Goal: Task Accomplishment & Management: Use online tool/utility

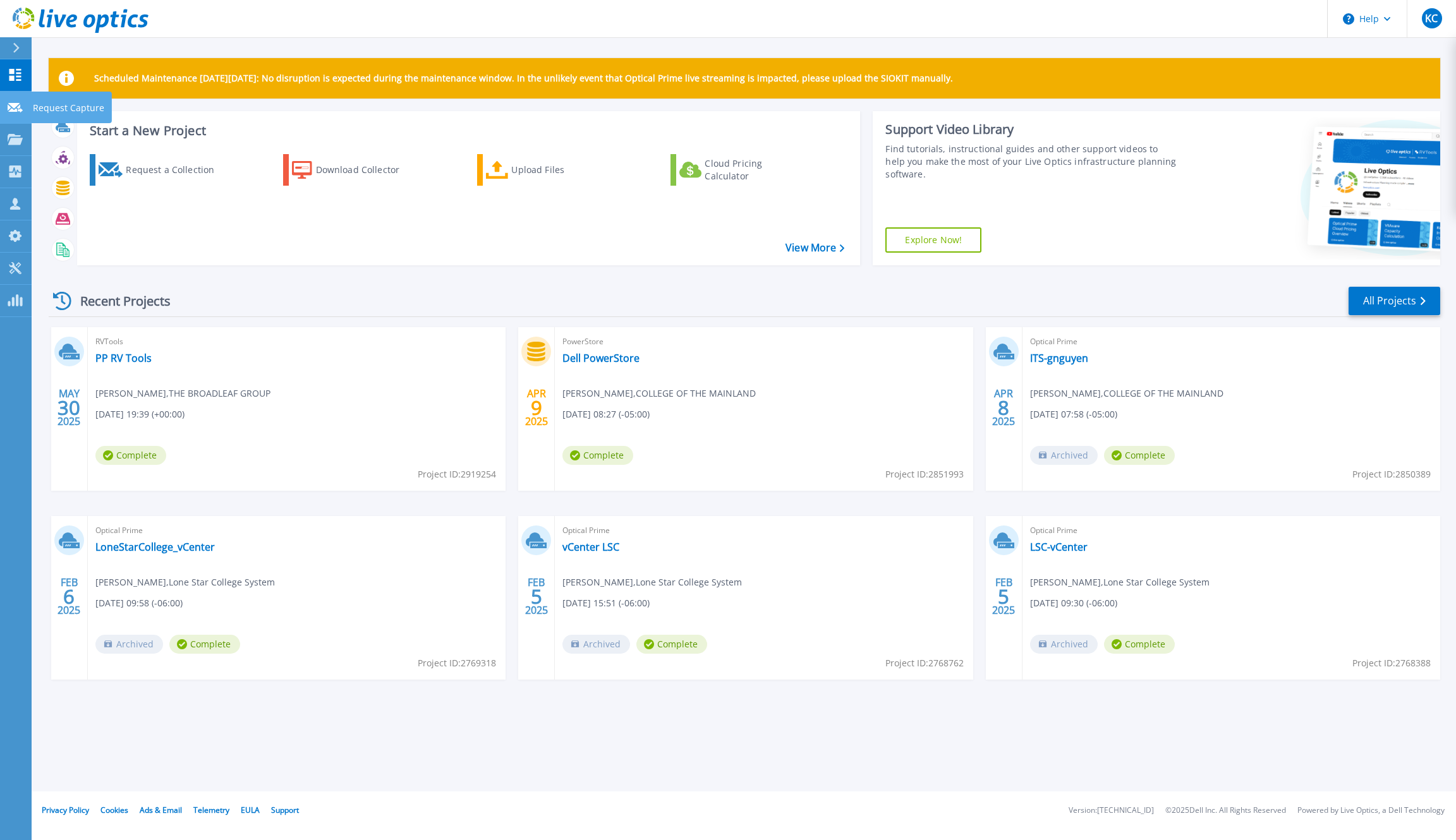
click at [17, 101] on div at bounding box center [15, 107] width 15 height 12
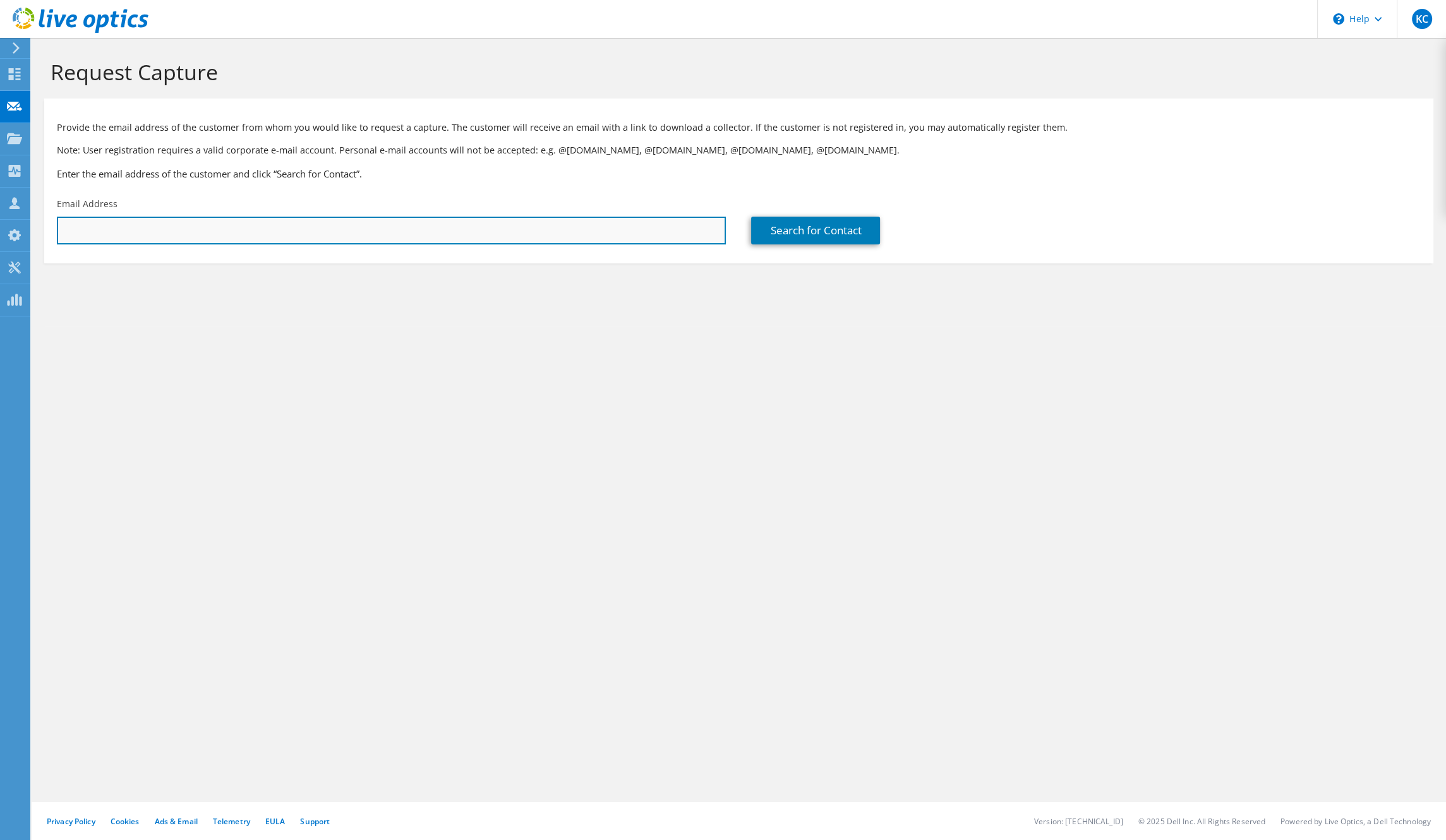
click at [385, 236] on input "text" at bounding box center [390, 230] width 668 height 27
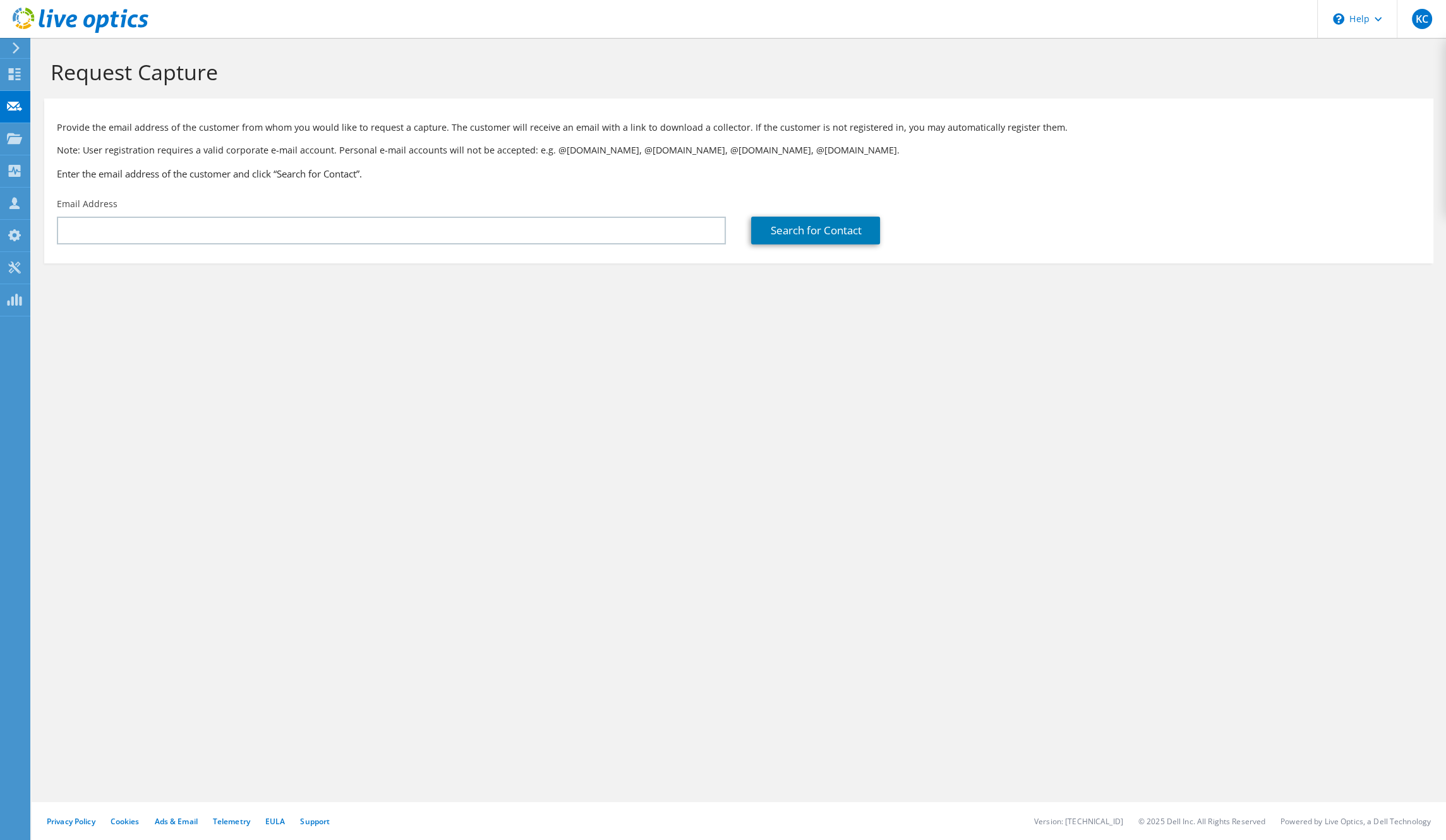
click at [479, 334] on div "Request Capture Provide the email address of the customer from whom you would l…" at bounding box center [738, 439] width 1414 height 802
click at [20, 79] on use at bounding box center [15, 74] width 12 height 12
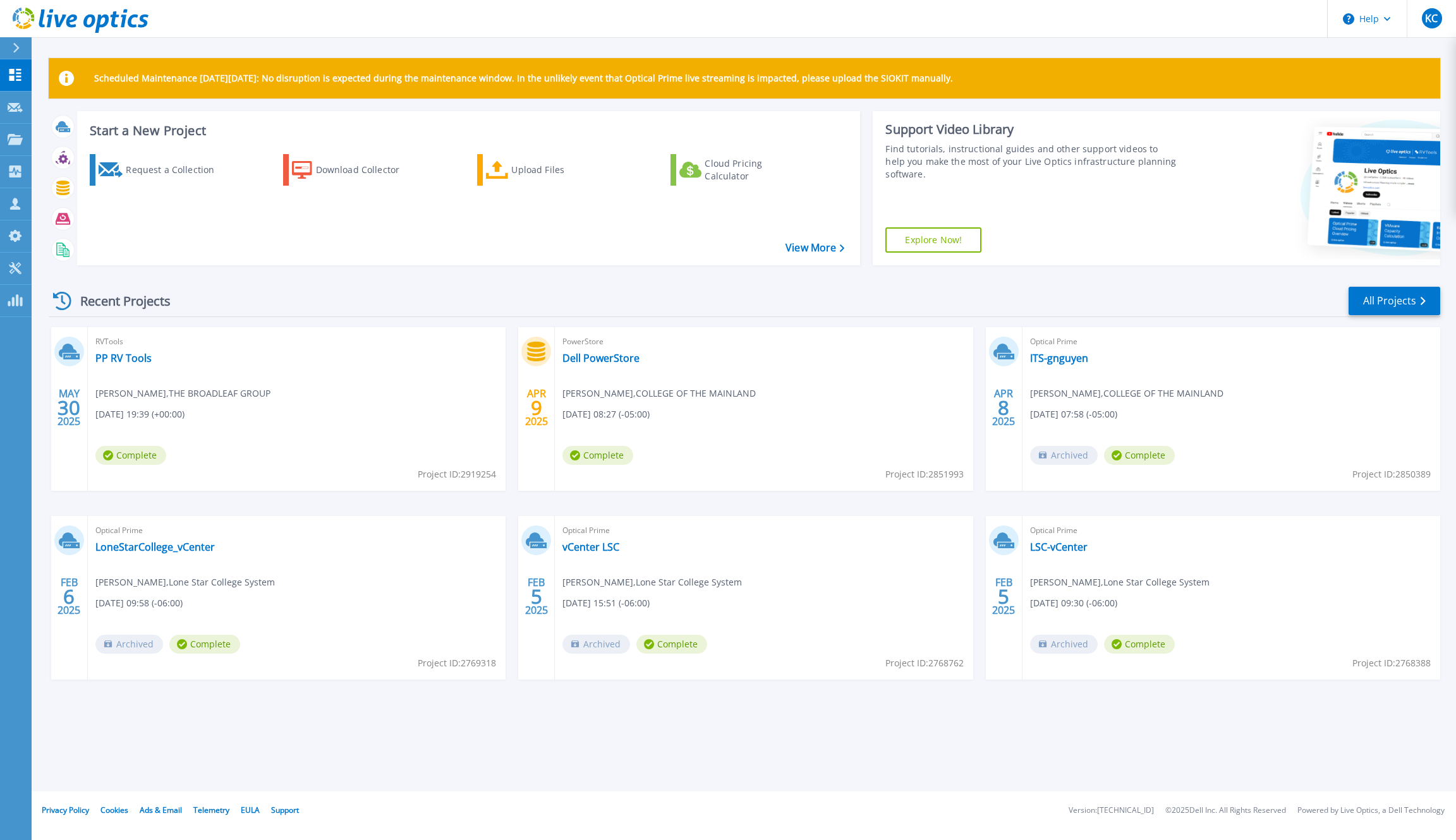
click at [617, 721] on div "Scheduled Maintenance on Monday 22nd September: No disruption is expected durin…" at bounding box center [744, 395] width 1424 height 792
click at [580, 509] on div "MAY 30 2025 RVTools PP RV Tools Khris Coffey , THE BROADLEAF GROUP 05/30/2025, …" at bounding box center [739, 516] width 1402 height 378
click at [687, 734] on div "Scheduled Maintenance on Monday 22nd September: No disruption is expected durin…" at bounding box center [744, 395] width 1424 height 792
